Goal: Information Seeking & Learning: Understand process/instructions

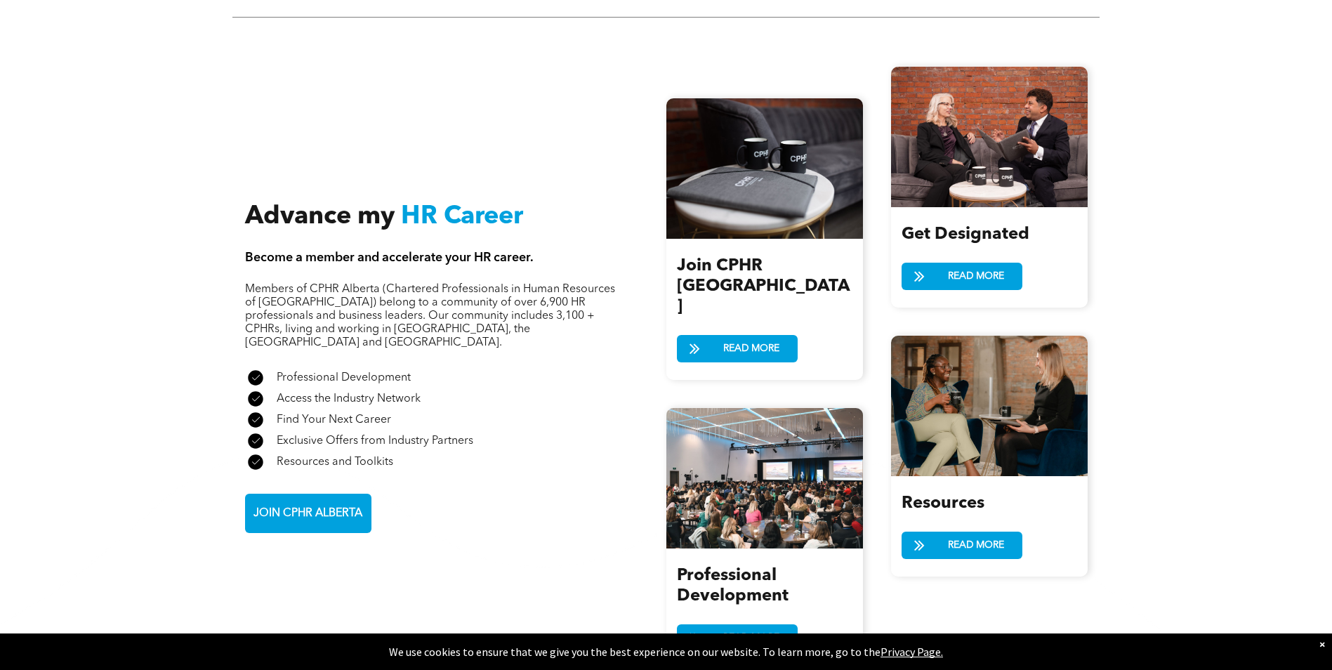
scroll to position [1615, 0]
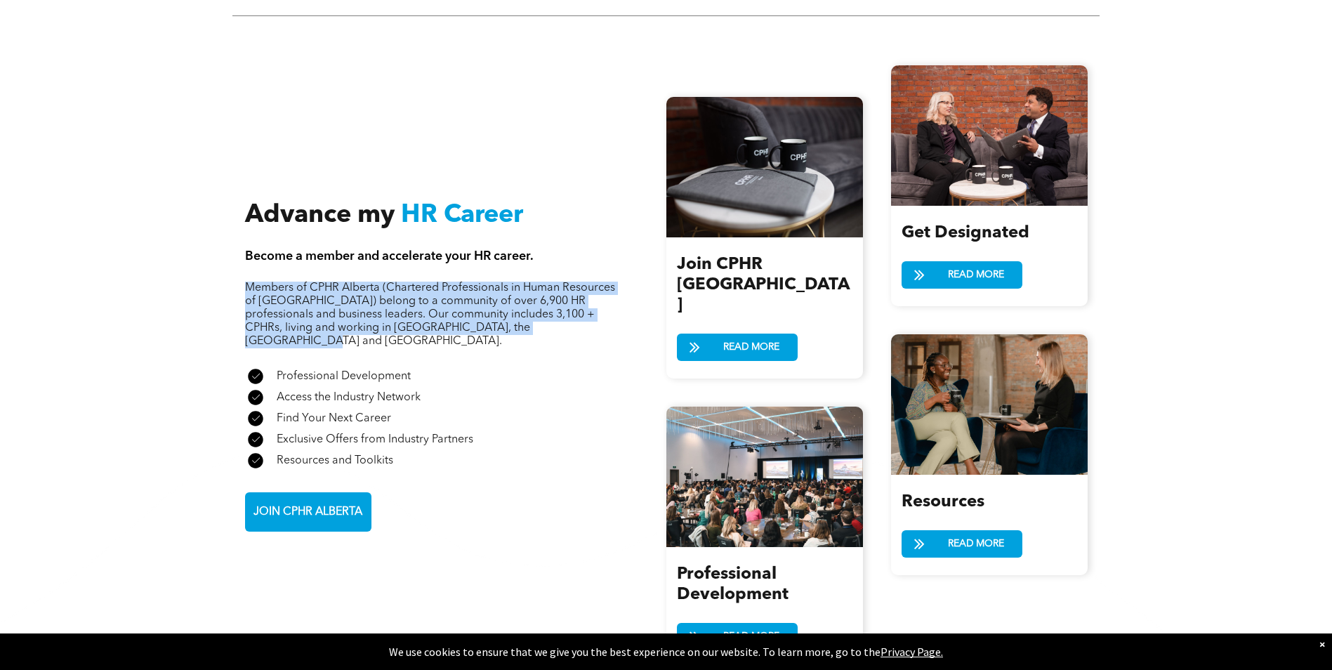
drag, startPoint x: 248, startPoint y: 262, endPoint x: 610, endPoint y: 299, distance: 364.2
click at [610, 299] on p "Members of CPHR Alberta (Chartered Professionals in Human Resources of Alberta)…" at bounding box center [430, 315] width 371 height 67
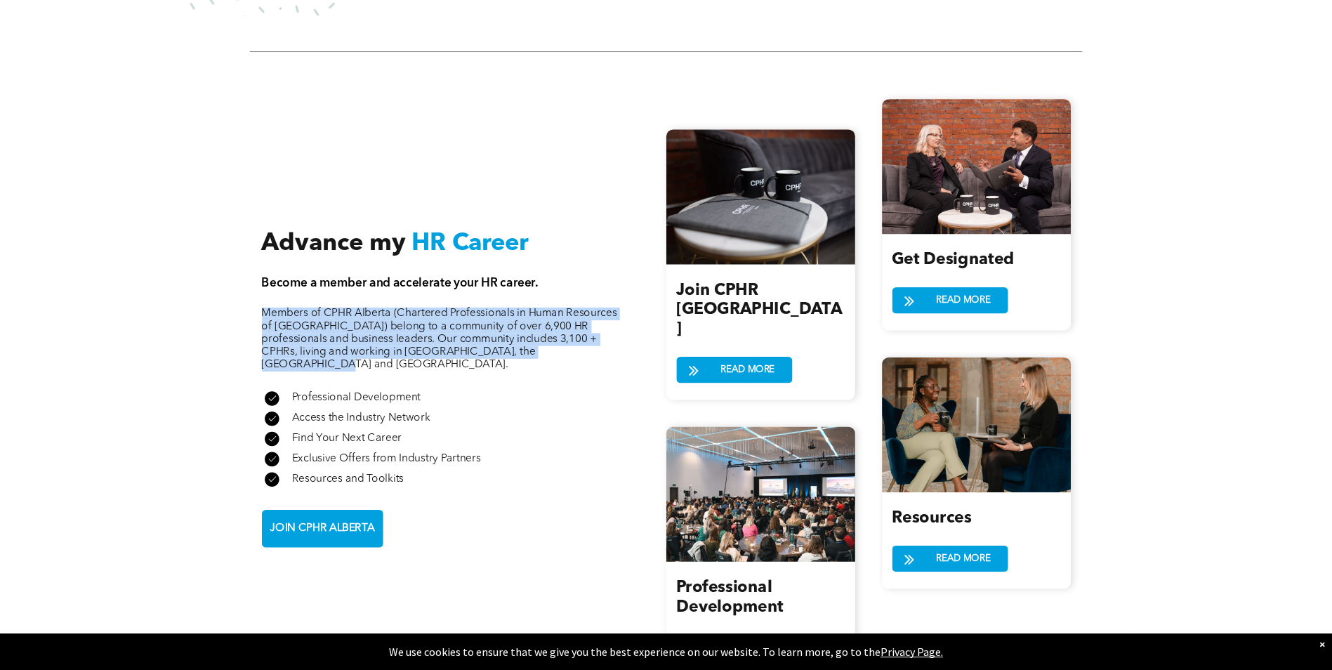
scroll to position [1405, 0]
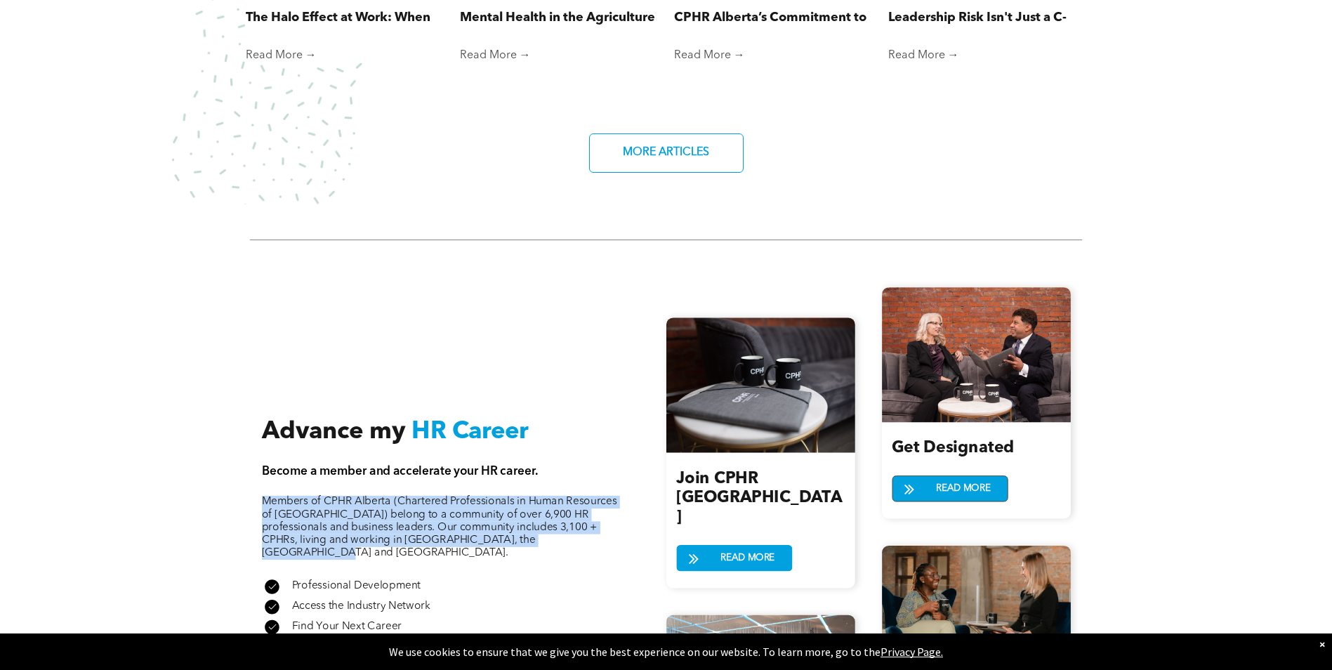
click at [946, 476] on span "READ MORE" at bounding box center [963, 488] width 63 height 25
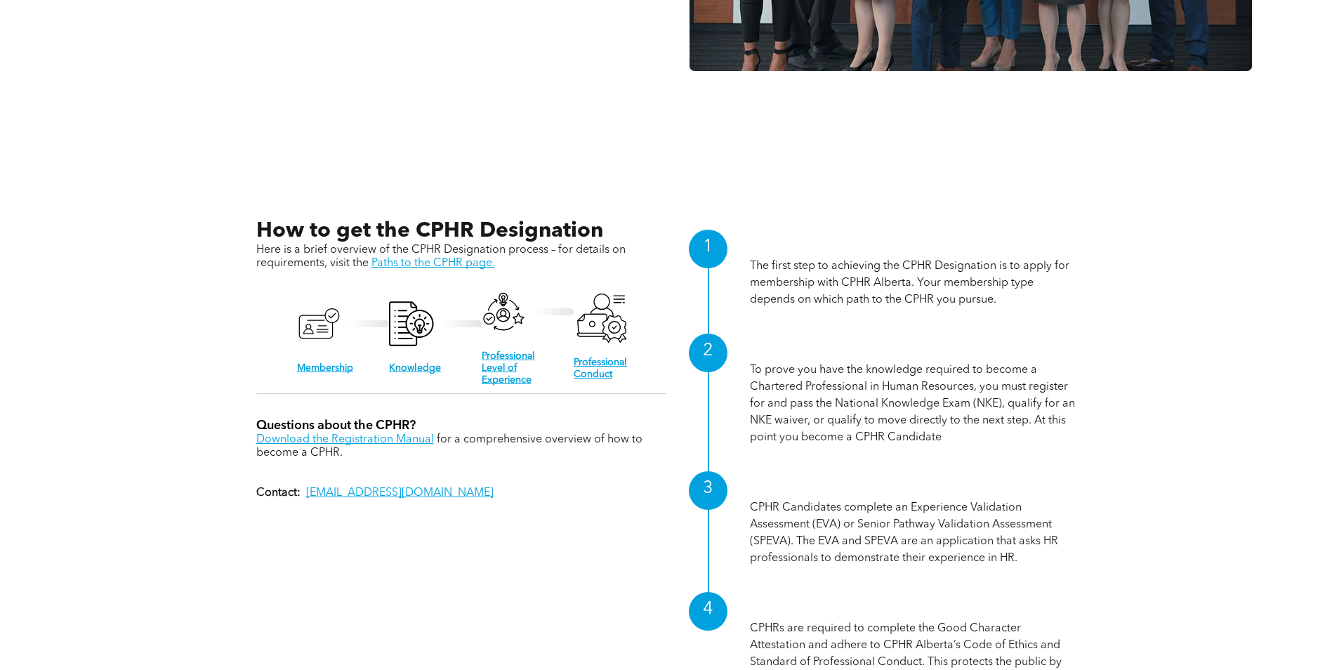
scroll to position [1404, 0]
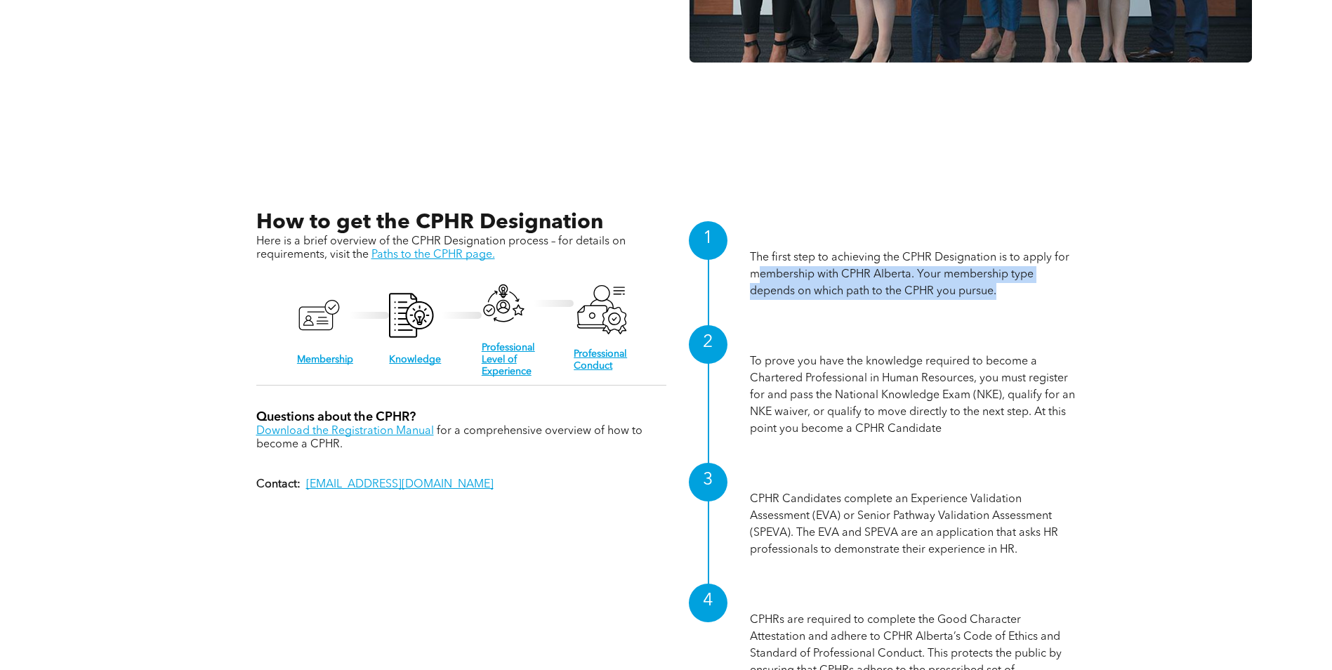
drag, startPoint x: 776, startPoint y: 274, endPoint x: 1034, endPoint y: 291, distance: 258.9
click at [1034, 291] on p "The first step to achieving the CPHR Designation is to apply for membership wit…" at bounding box center [913, 274] width 326 height 51
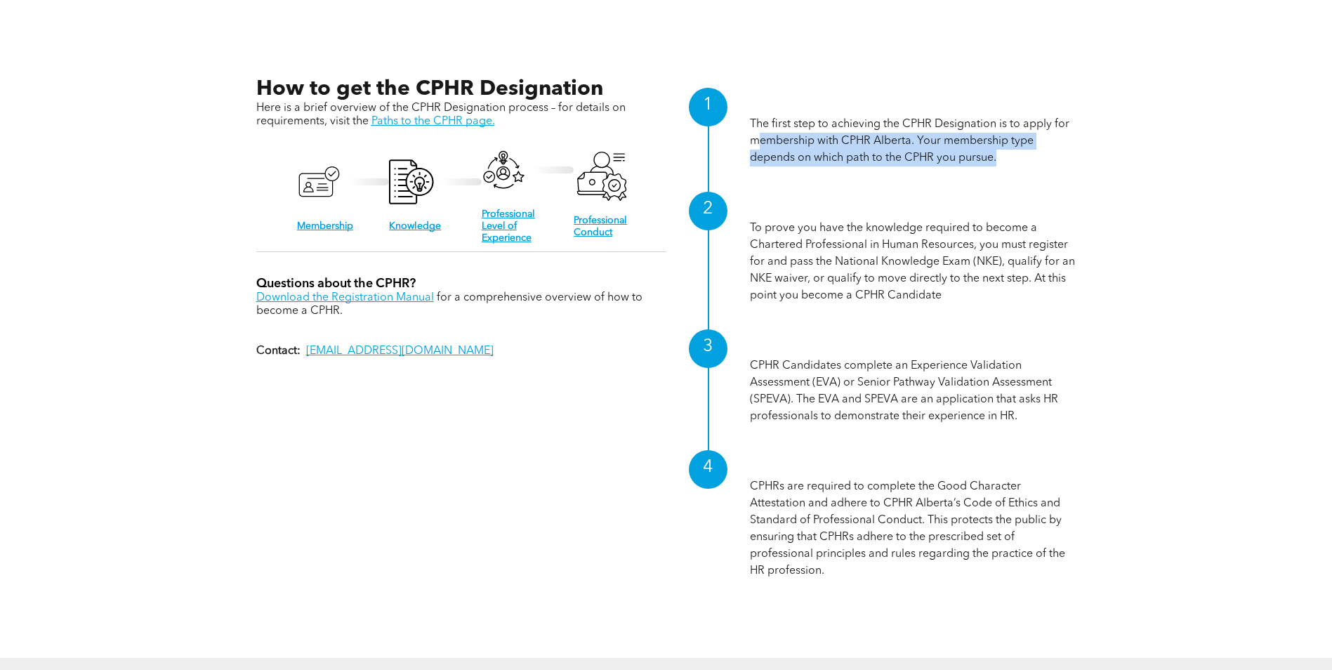
scroll to position [1544, 0]
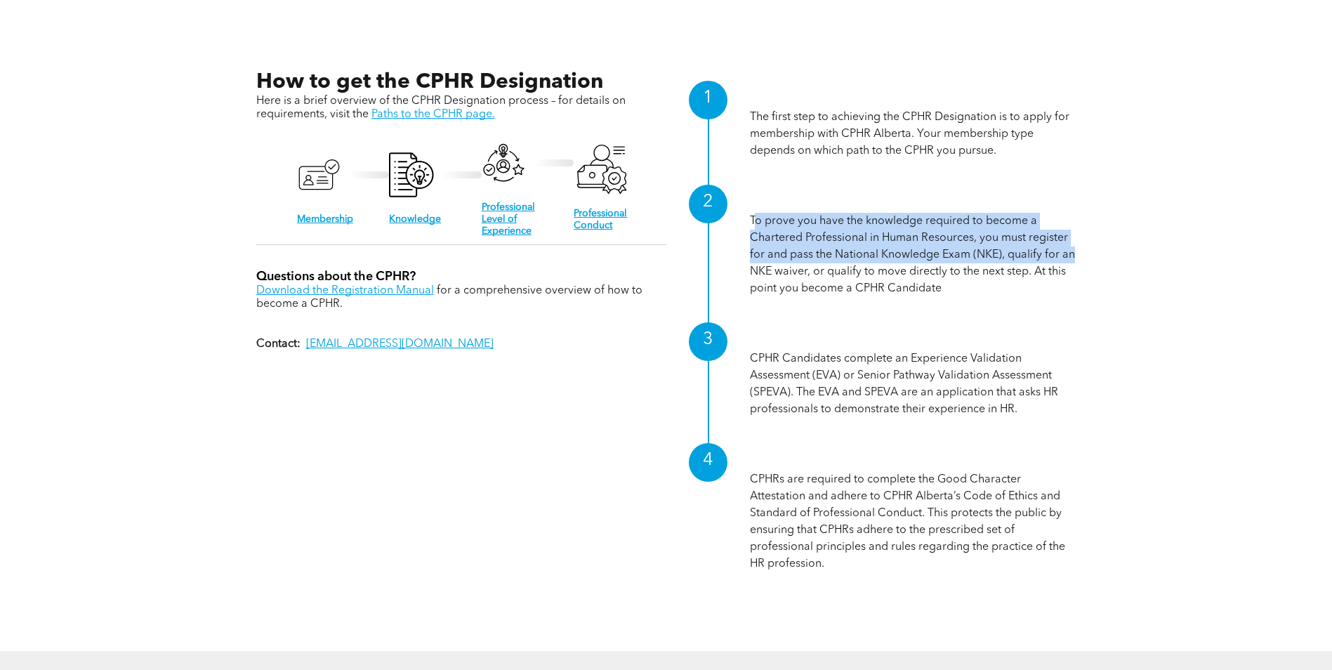
drag, startPoint x: 753, startPoint y: 216, endPoint x: 1072, endPoint y: 249, distance: 321.1
click at [1072, 249] on p "To prove you have the knowledge required to become a Chartered Professional in …" at bounding box center [913, 255] width 326 height 84
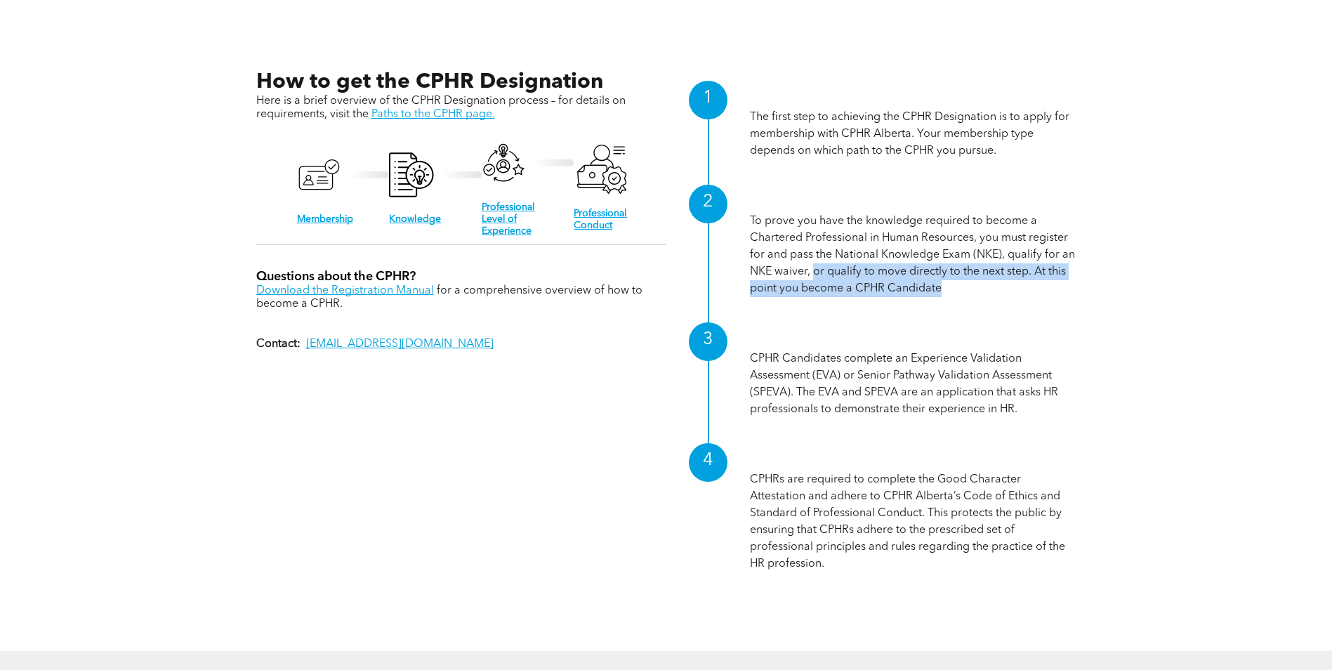
drag, startPoint x: 863, startPoint y: 273, endPoint x: 1064, endPoint y: 289, distance: 202.1
click at [1064, 289] on p "To prove you have the knowledge required to become a Chartered Professional in …" at bounding box center [913, 255] width 326 height 84
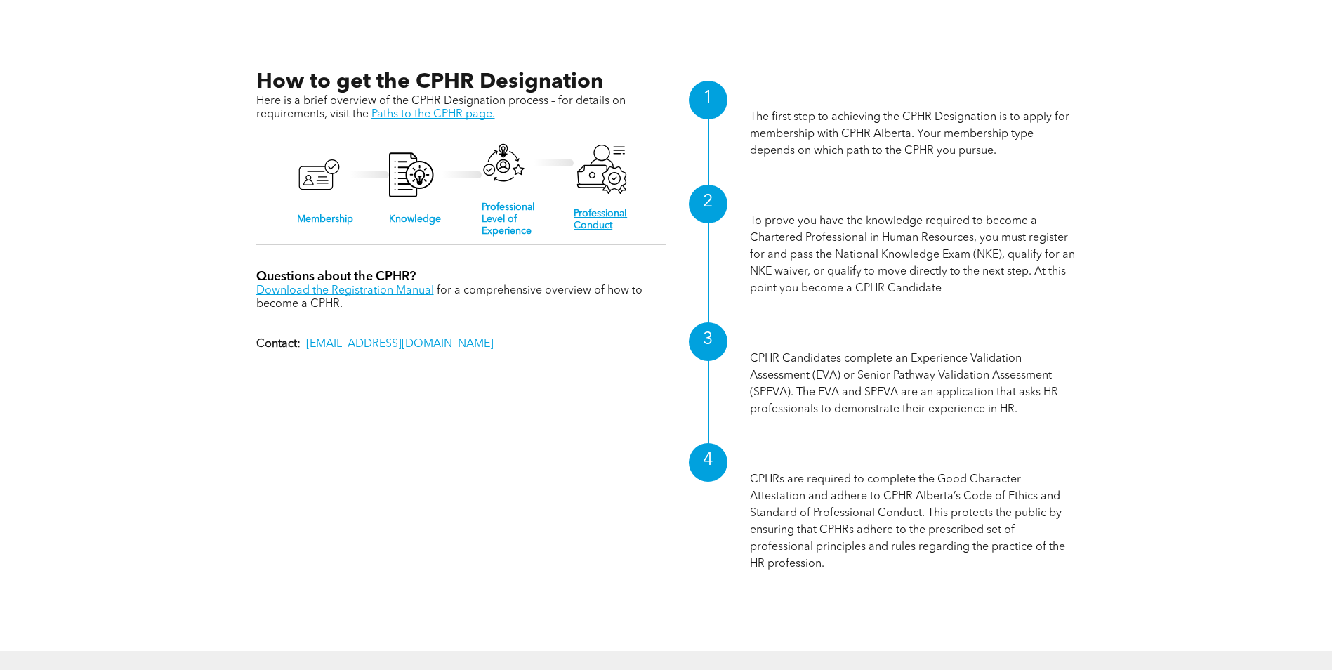
drag, startPoint x: 1064, startPoint y: 289, endPoint x: 926, endPoint y: 312, distance: 140.1
click at [926, 312] on div "Professional Level of Experience CPHR Candidates complete an Experience Validat…" at bounding box center [913, 371] width 326 height 121
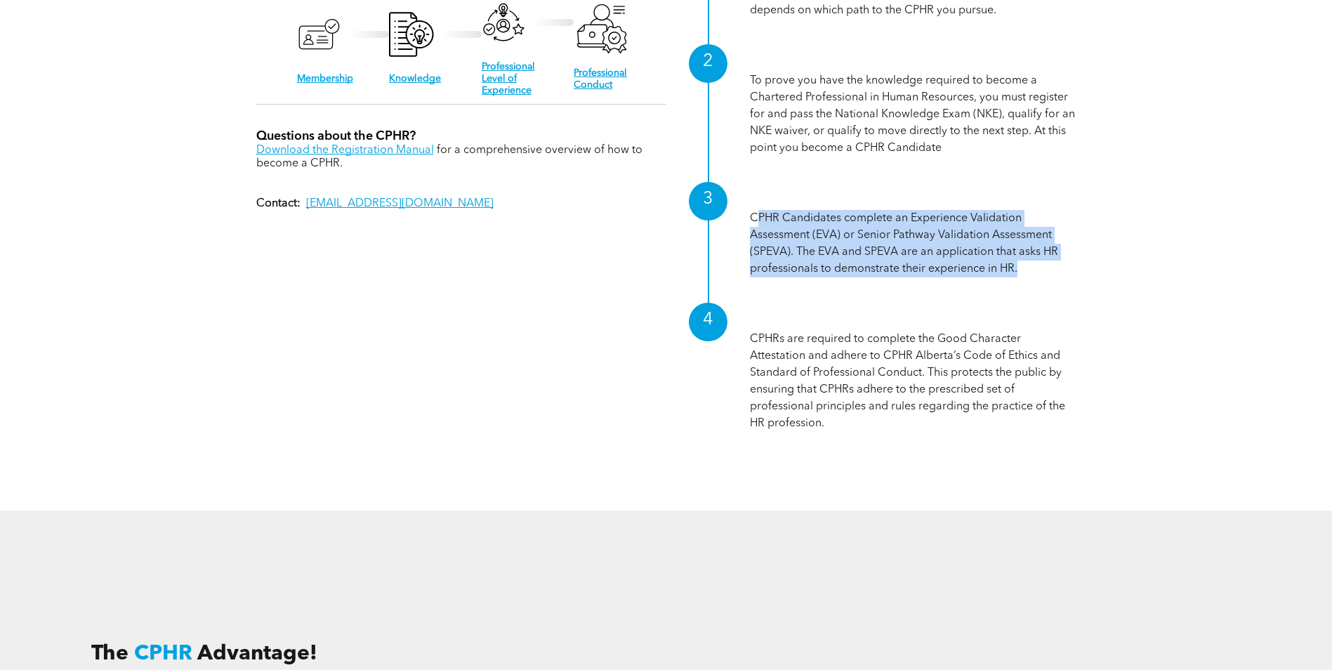
drag, startPoint x: 758, startPoint y: 216, endPoint x: 1062, endPoint y: 263, distance: 308.3
click at [1062, 263] on p "CPHR Candidates complete an Experience Validation Assessment (EVA) or Senior Pa…" at bounding box center [913, 243] width 326 height 67
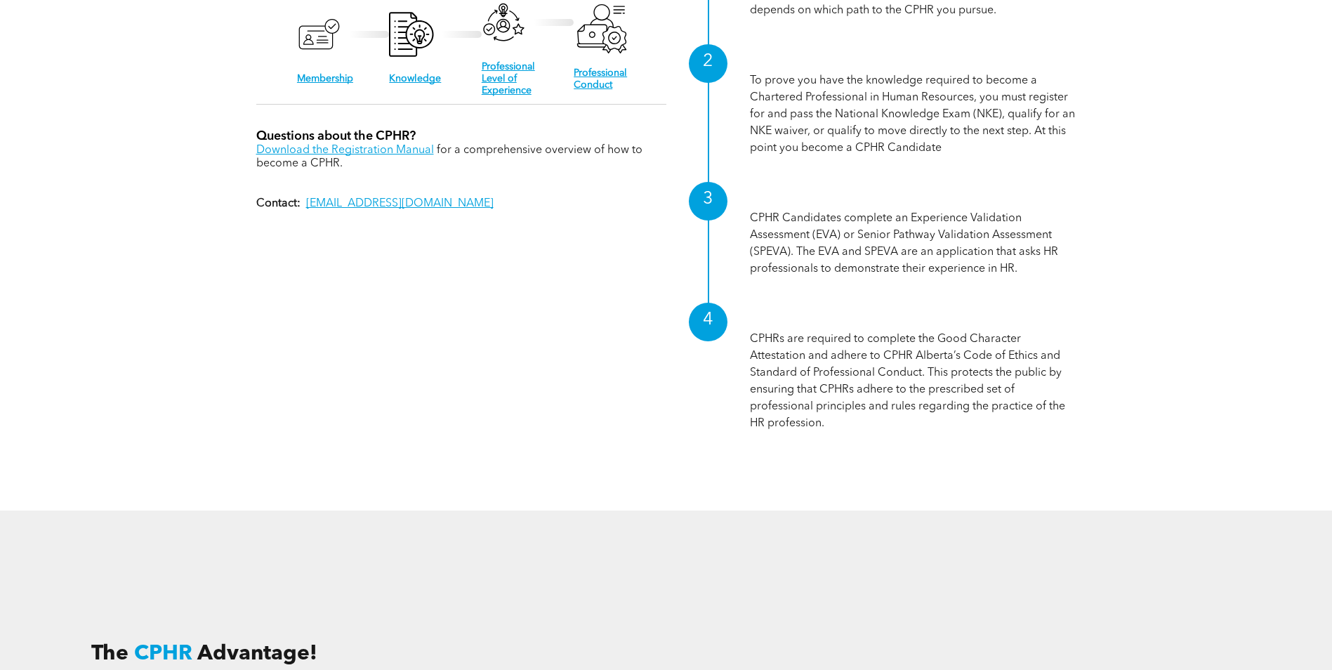
drag, startPoint x: 1062, startPoint y: 263, endPoint x: 877, endPoint y: 298, distance: 188.6
click at [877, 298] on div "Professional Conduct CPHRs are required to complete the Good Character Attestat…" at bounding box center [913, 368] width 326 height 154
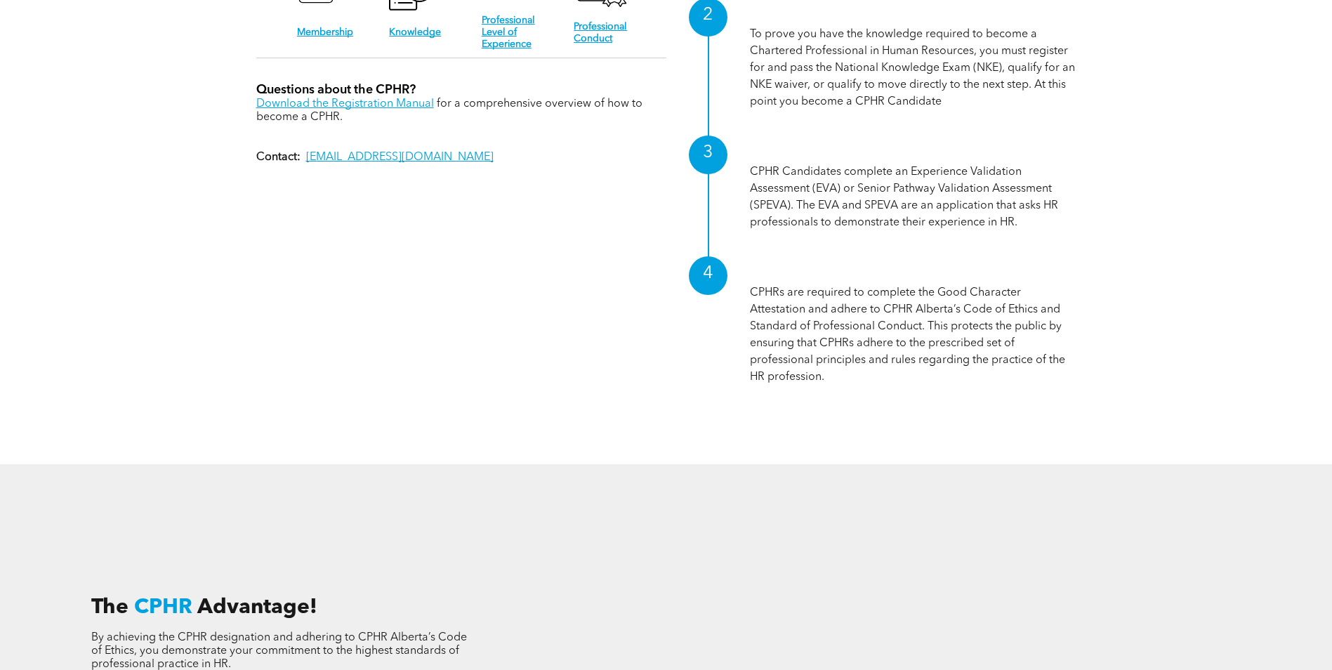
scroll to position [1755, 0]
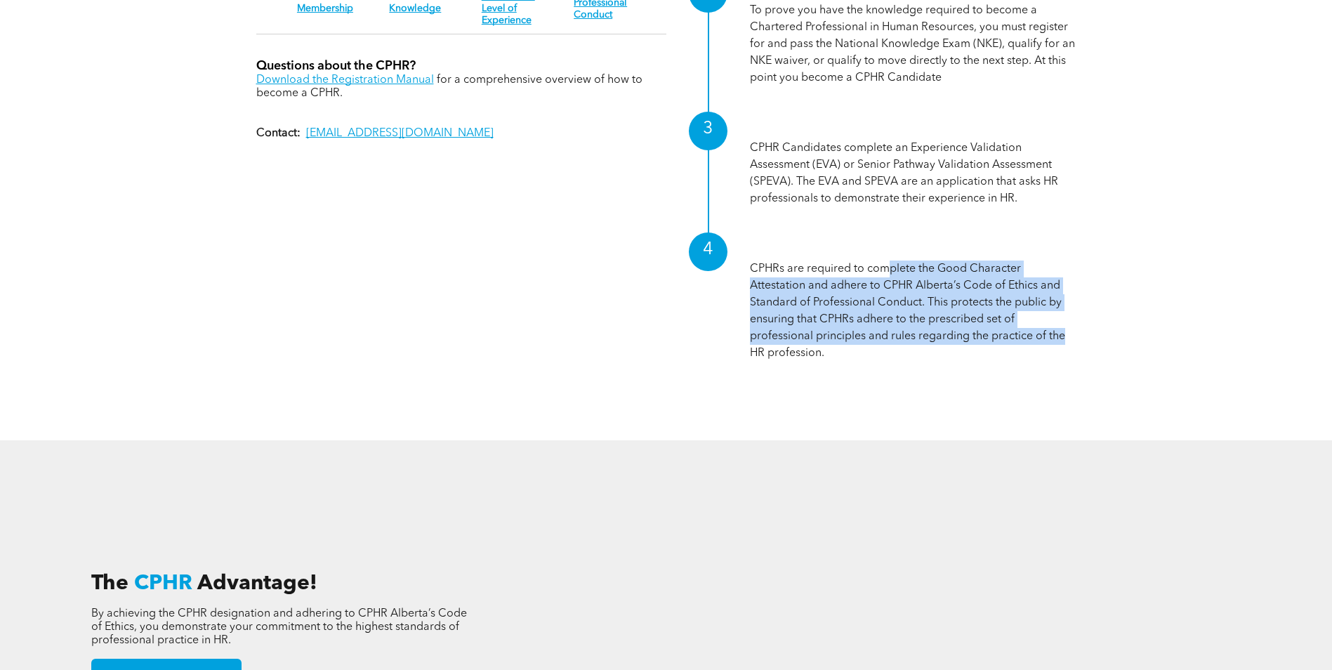
drag, startPoint x: 896, startPoint y: 265, endPoint x: 1068, endPoint y: 340, distance: 187.7
click at [1068, 340] on p "CPHRs are required to complete the Good Character Attestation and adhere to CPH…" at bounding box center [913, 310] width 326 height 101
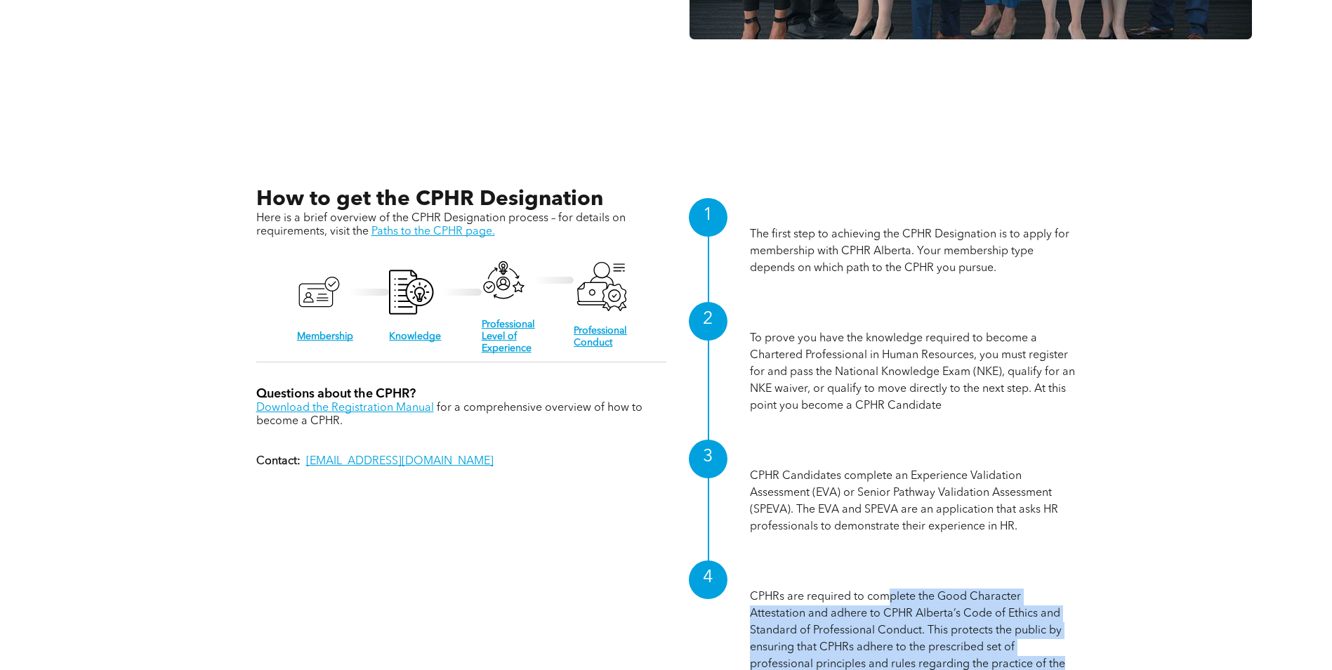
scroll to position [1408, 0]
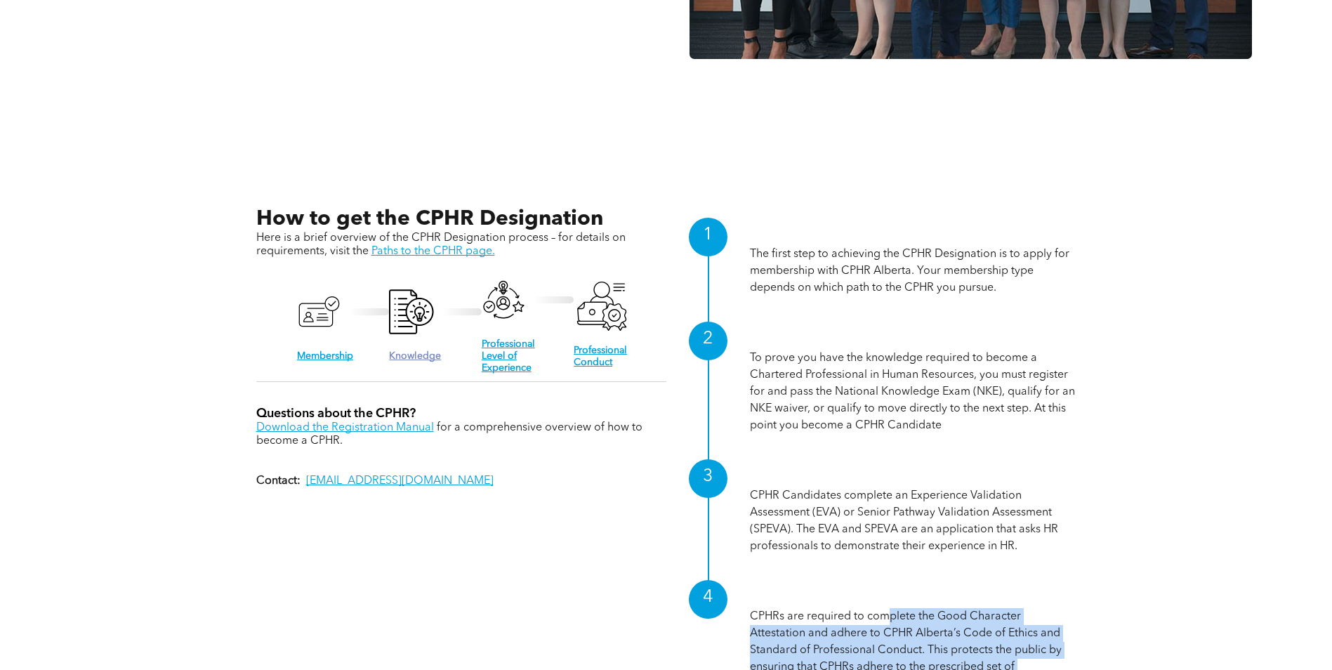
click at [418, 354] on link "Knowledge" at bounding box center [415, 356] width 52 height 10
click at [369, 423] on link "Download the Registration Manual" at bounding box center [345, 427] width 178 height 11
